Goal: Transaction & Acquisition: Obtain resource

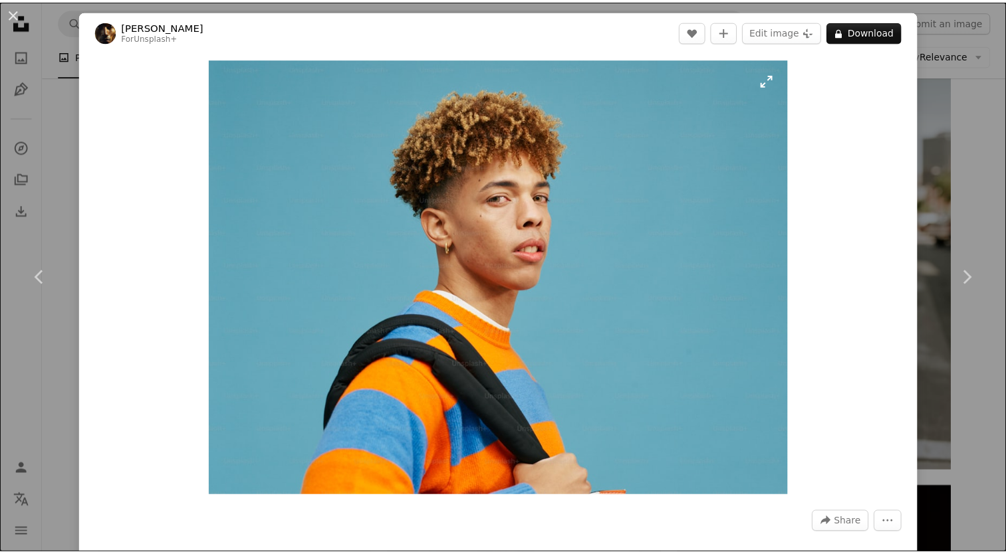
scroll to position [649, 0]
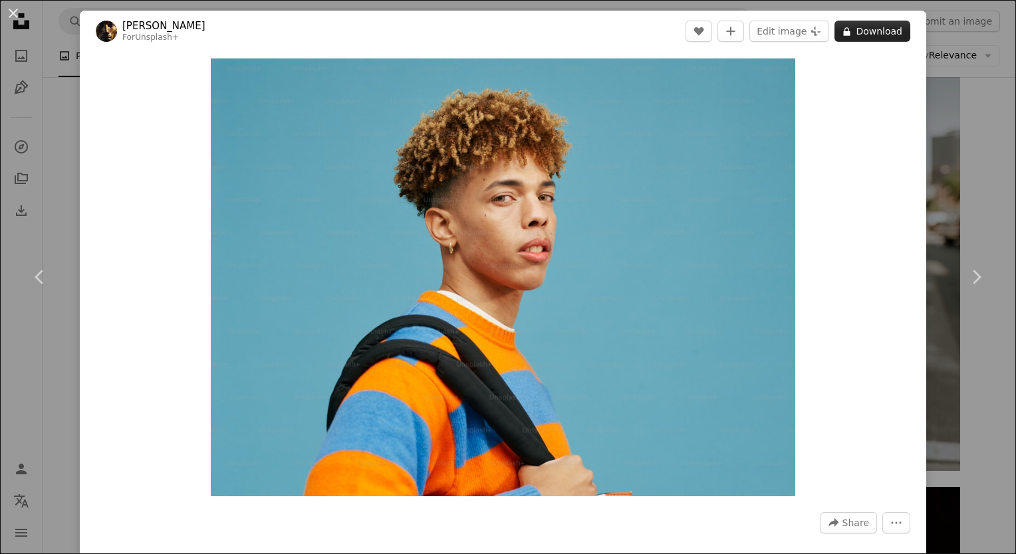
click at [838, 37] on button "A lock Download" at bounding box center [872, 31] width 76 height 21
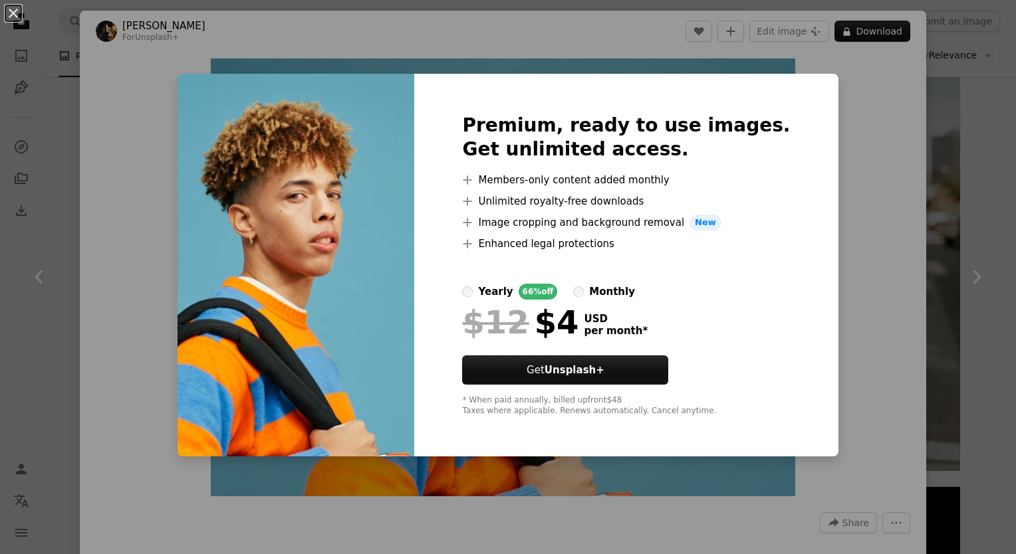
click at [873, 175] on div "An X shape Premium, ready to use images. Get unlimited access. A plus sign Memb…" at bounding box center [508, 277] width 1016 height 554
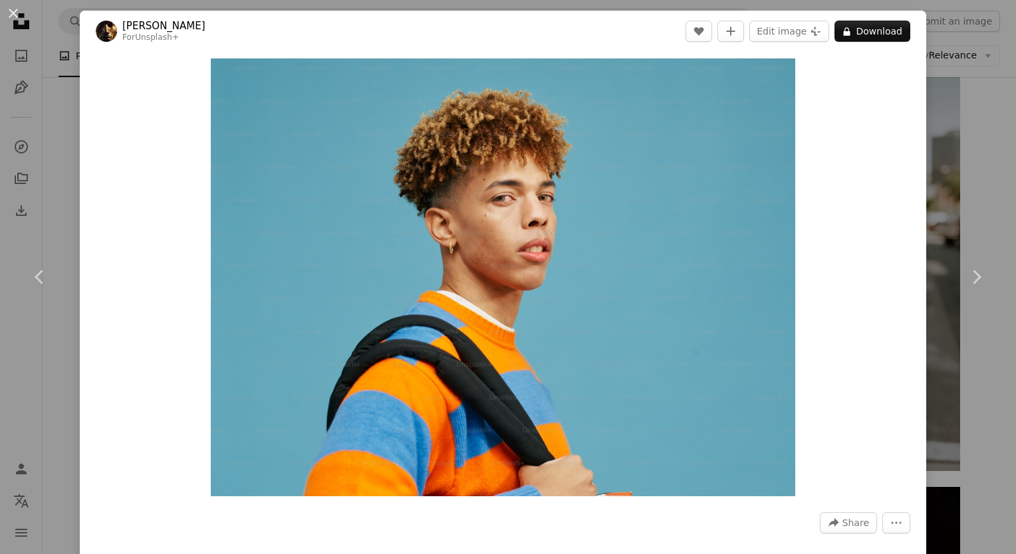
click at [64, 48] on div "An X shape Chevron left Chevron right [PERSON_NAME] For Unsplash+ A heart A plu…" at bounding box center [508, 277] width 1016 height 554
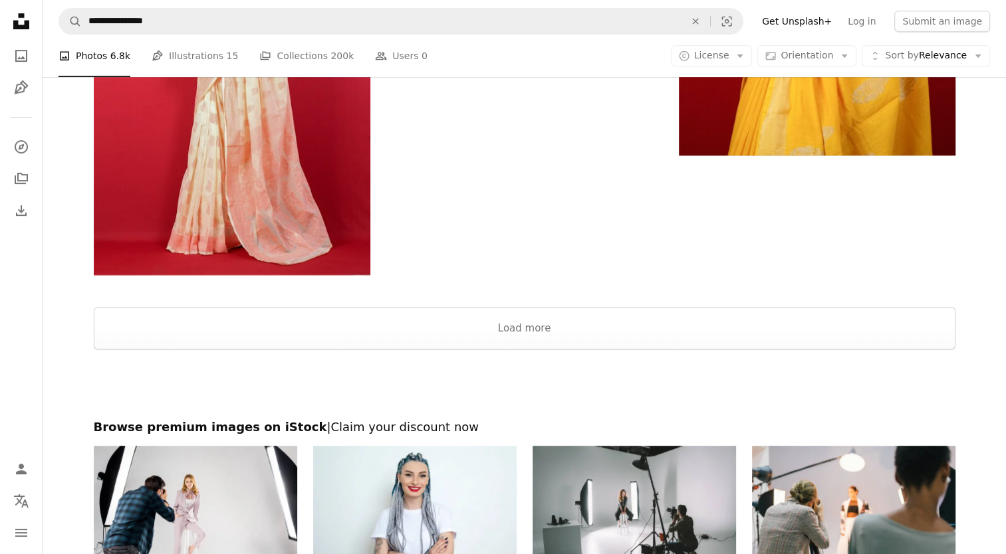
scroll to position [5660, 0]
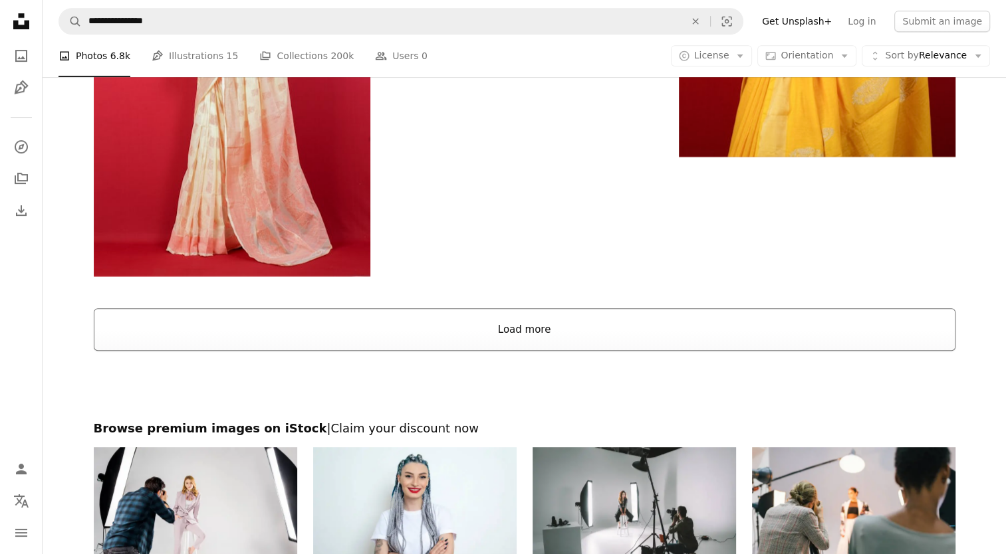
click at [574, 324] on button "Load more" at bounding box center [524, 329] width 861 height 43
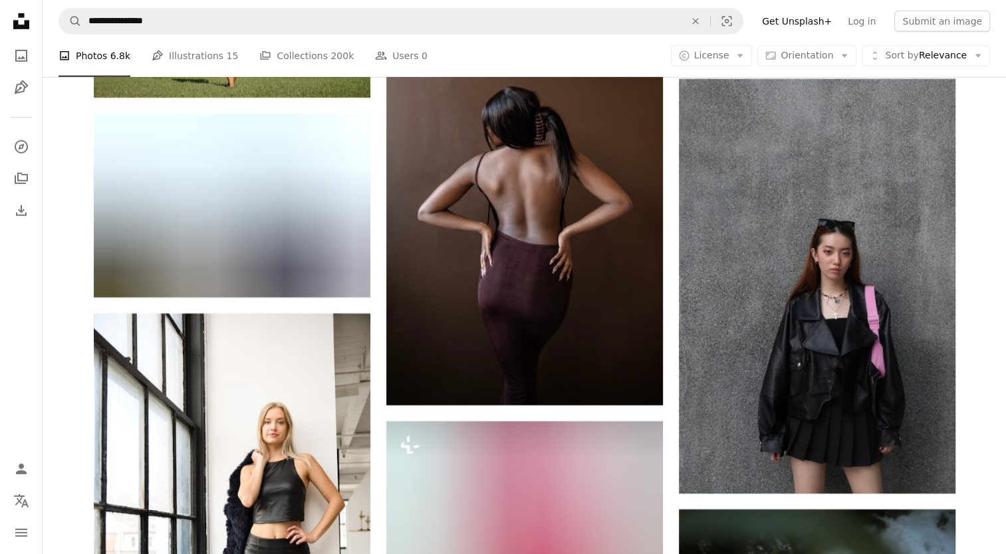
scroll to position [9018, 0]
